Goal: Find specific page/section

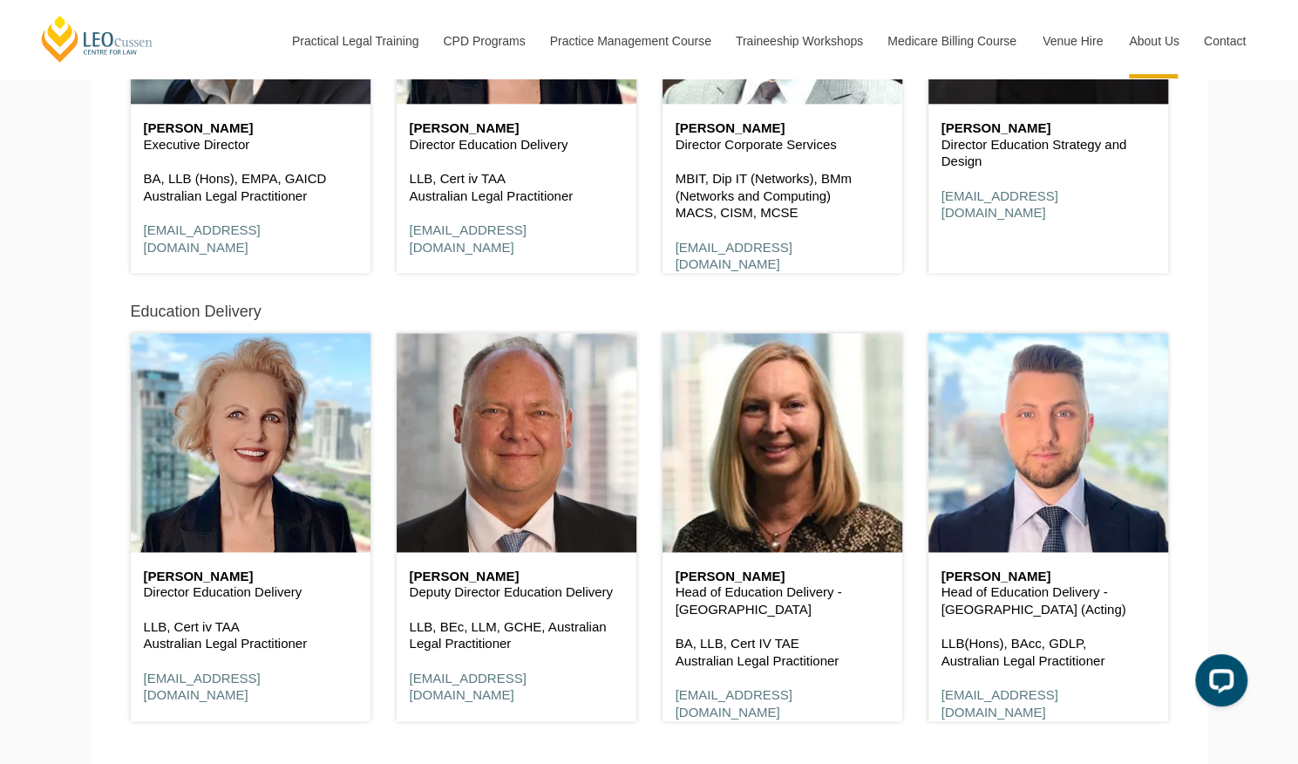
scroll to position [3176, 0]
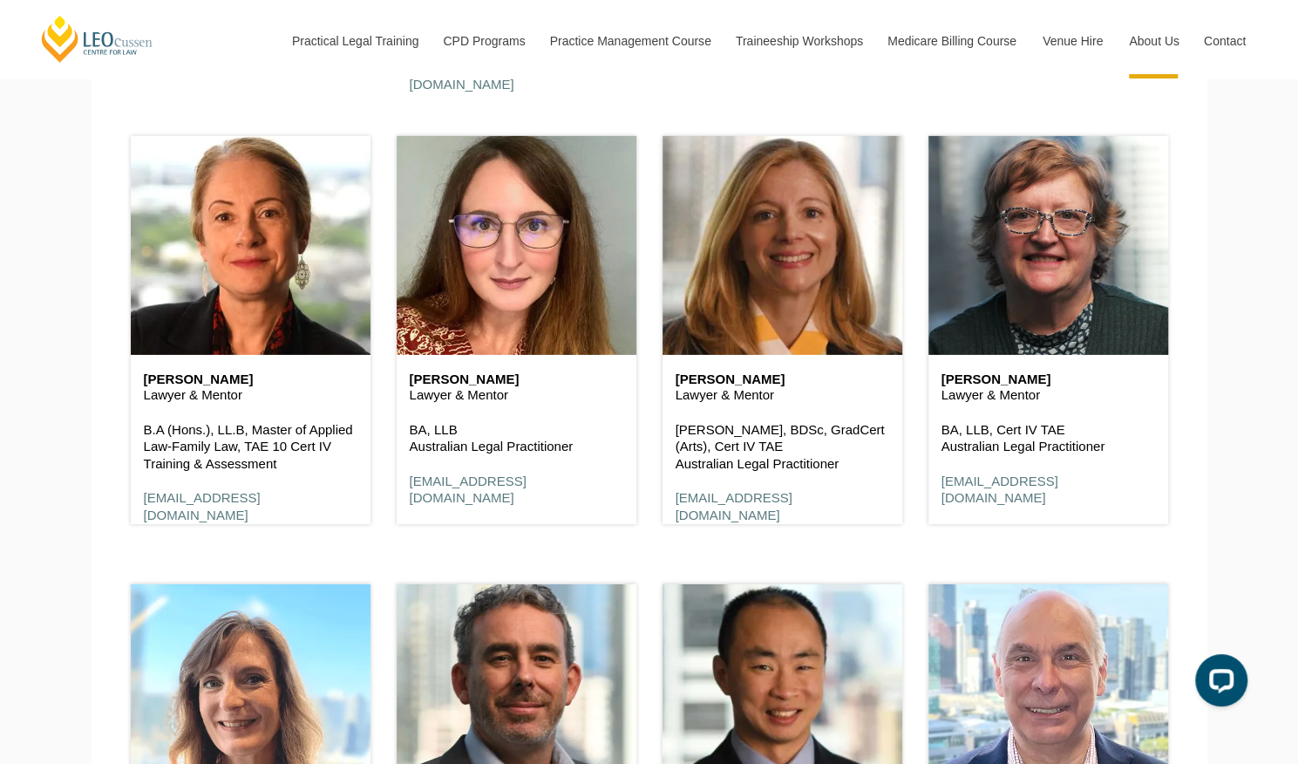
click at [493, 379] on h6 "Emily Buchanan" at bounding box center [517, 379] width 214 height 15
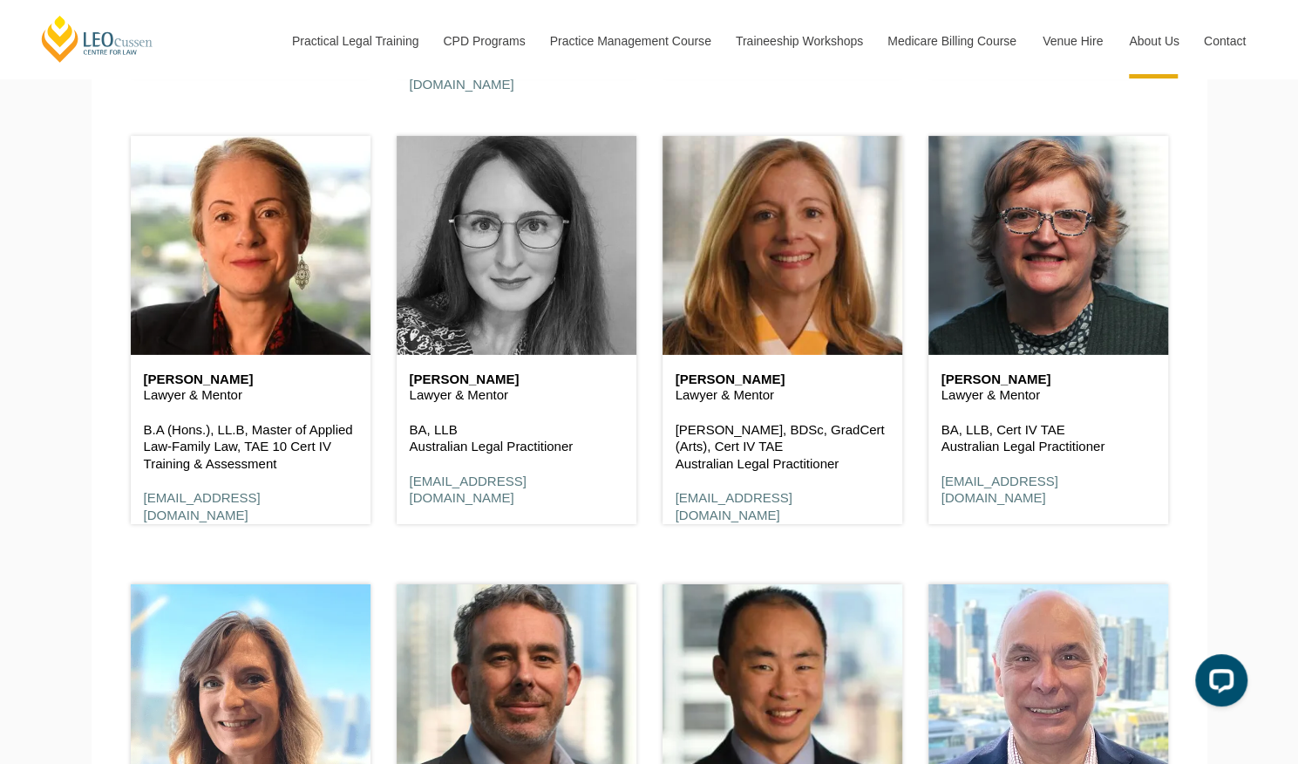
click at [472, 311] on header at bounding box center [517, 245] width 240 height 218
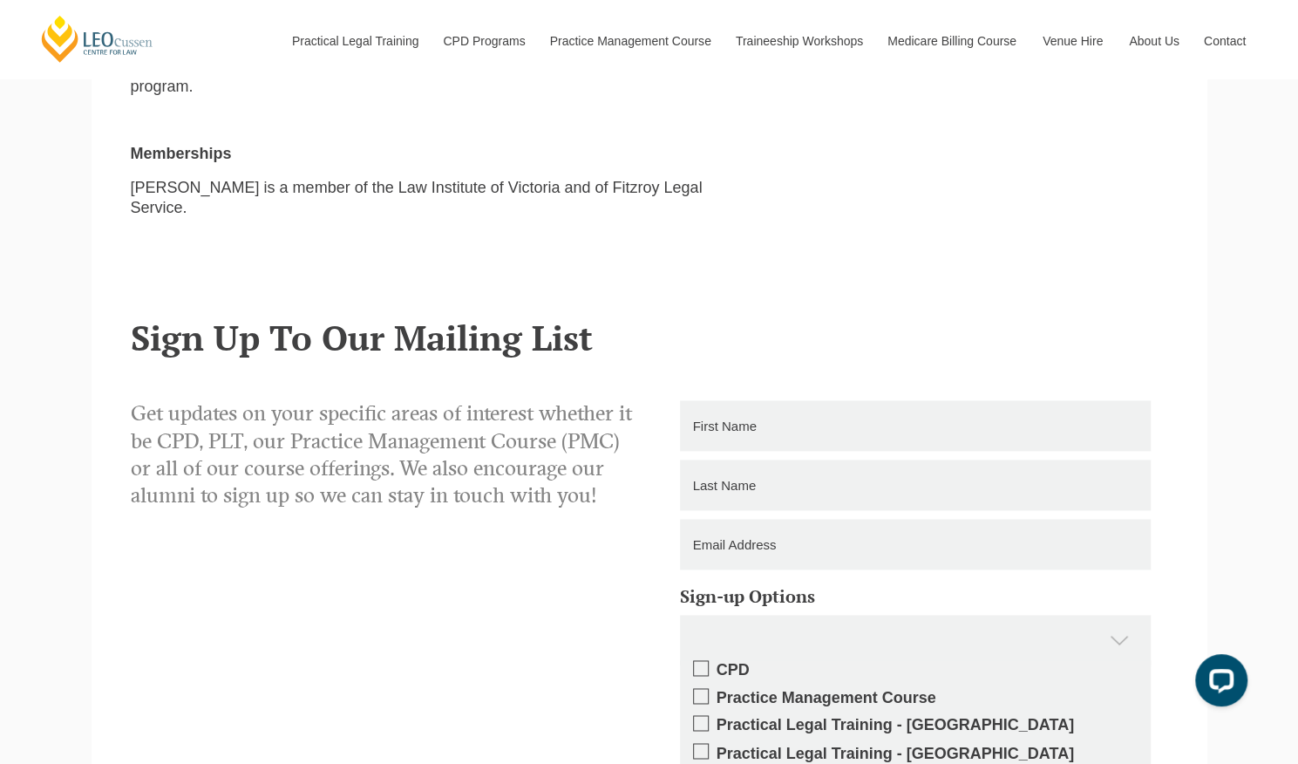
scroll to position [527, 0]
